Goal: Transaction & Acquisition: Purchase product/service

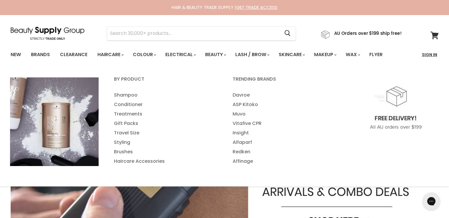
click at [433, 55] on link "Sign In" at bounding box center [430, 54] width 22 height 12
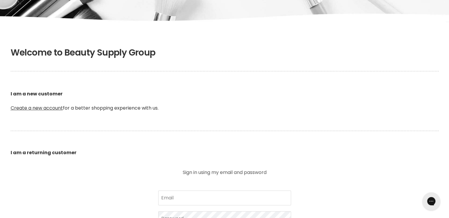
scroll to position [148, 0]
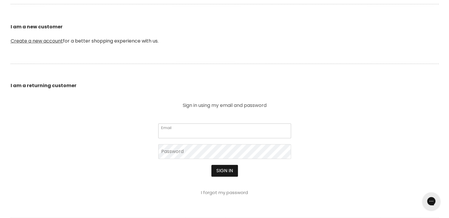
type input "cs.discountsalonsupplies@gmail.com"
click at [227, 170] on button "Sign in" at bounding box center [225, 171] width 27 height 12
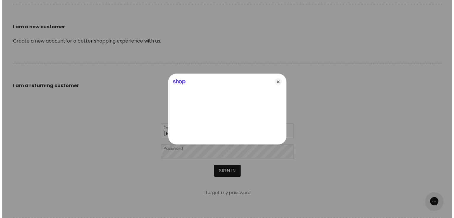
scroll to position [148, 0]
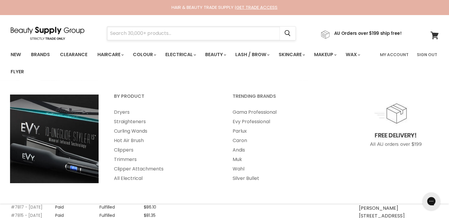
click at [180, 36] on input "Search" at bounding box center [193, 34] width 173 height 14
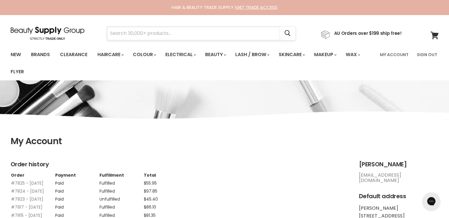
paste input "[PERSON_NAME] Is In The Hair"
type input "[PERSON_NAME] Is In The Hair"
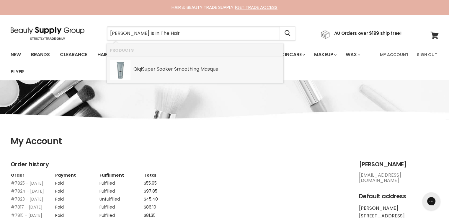
click at [189, 69] on div "Qiqi Super Soaker Smooth in g Masque" at bounding box center [207, 69] width 147 height 6
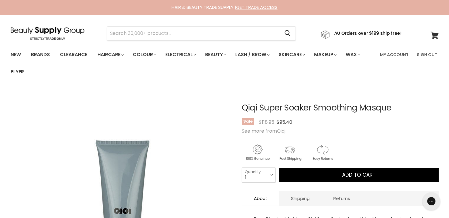
click at [283, 131] on u "Qiqi" at bounding box center [281, 131] width 9 height 7
